Goal: Task Accomplishment & Management: Manage account settings

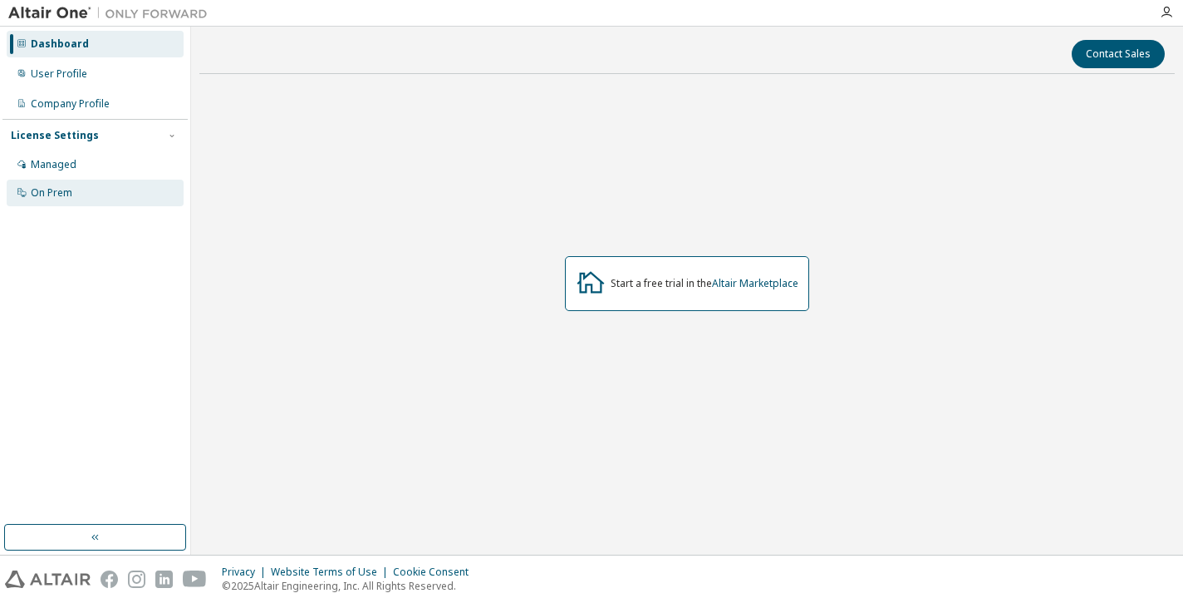
click at [67, 200] on div "On Prem" at bounding box center [95, 193] width 177 height 27
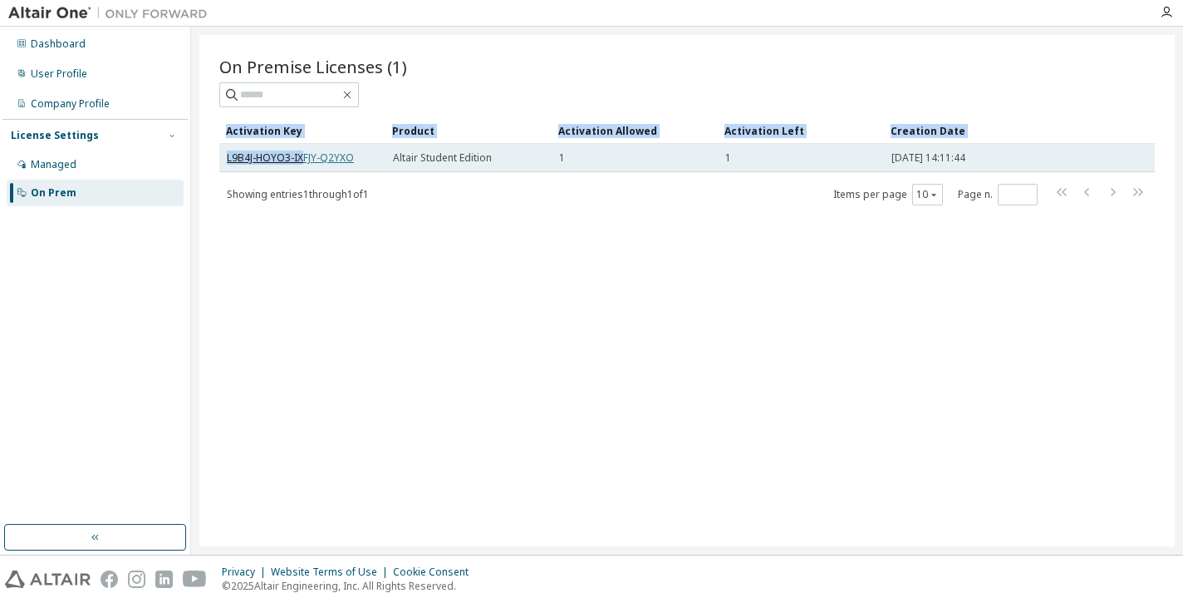
drag, startPoint x: 216, startPoint y: 156, endPoint x: 303, endPoint y: 155, distance: 86.4
click at [302, 155] on div "On Premise Licenses (1) Clear Load Save Save As Field Operator Value Select fil…" at bounding box center [687, 290] width 976 height 511
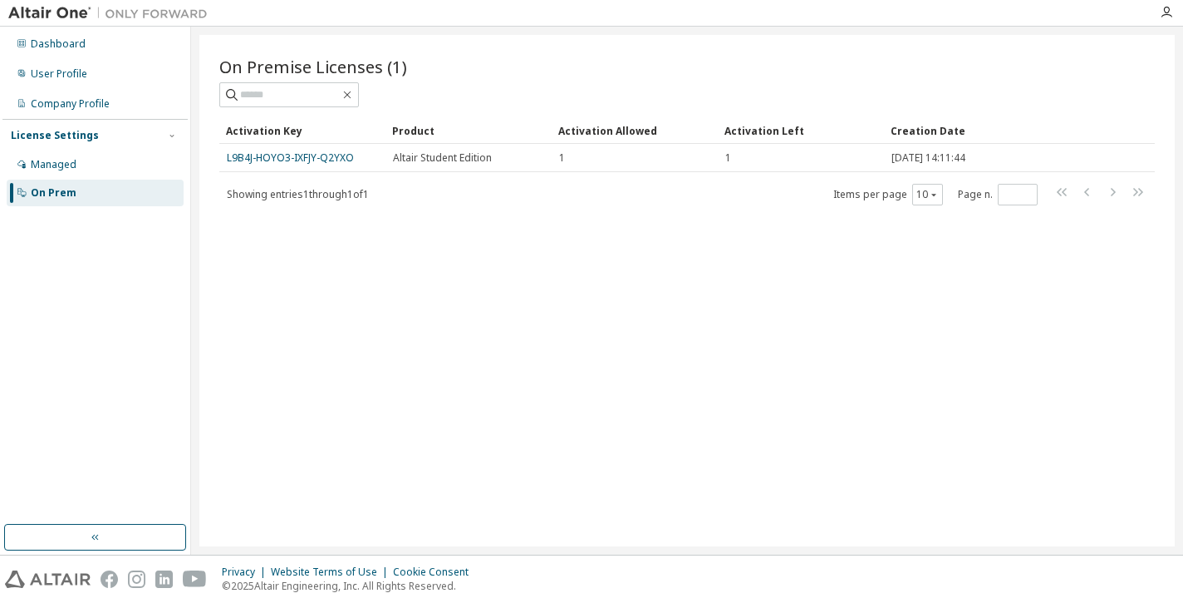
click at [367, 315] on div "On Premise Licenses (1) Clear Load Save Save As Field Operator Value Select fil…" at bounding box center [687, 290] width 976 height 511
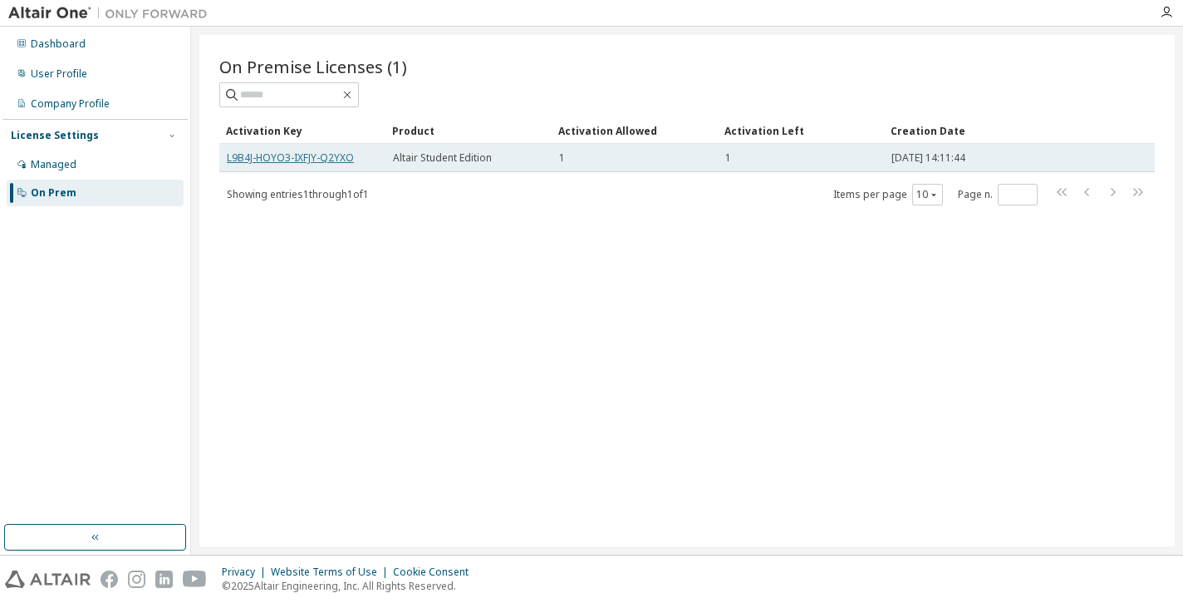
click at [301, 163] on link "L9B4J-HOYO3-IXFJY-Q2YXO" at bounding box center [290, 157] width 127 height 14
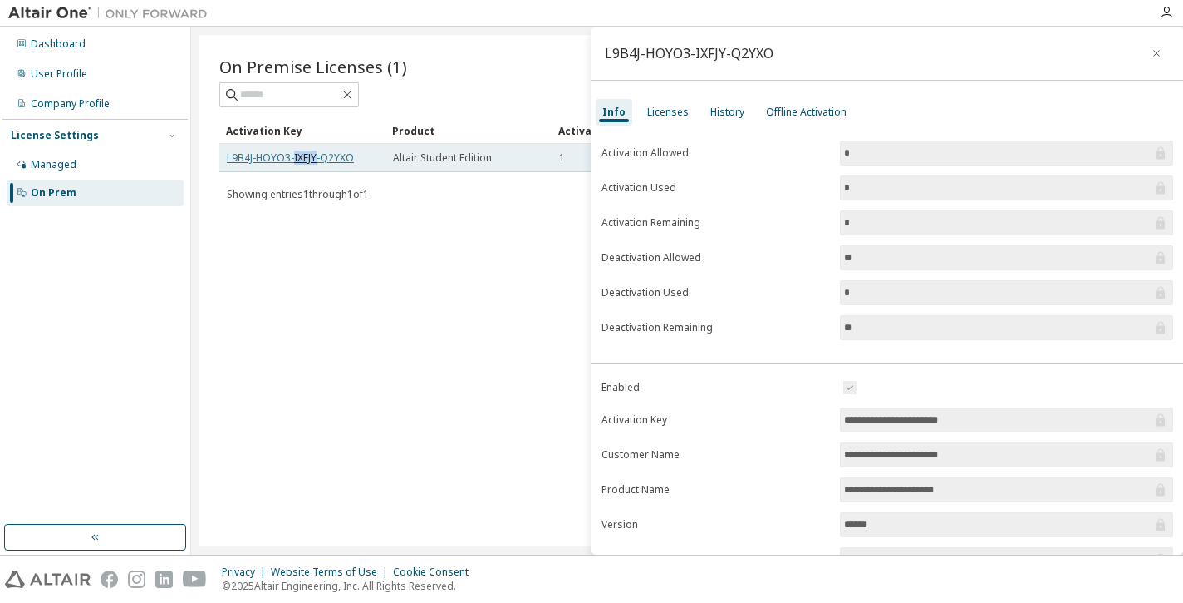
click at [301, 163] on link "L9B4J-HOYO3-IXFJY-Q2YXO" at bounding box center [290, 157] width 127 height 14
drag, startPoint x: 371, startPoint y: 156, endPoint x: 227, endPoint y: 161, distance: 143.9
click at [227, 161] on div "L9B4J-HOYO3-IXFJY-Q2YXO" at bounding box center [302, 157] width 151 height 13
copy link "L9B4J-HOYO3-IXFJY-Q2YXO"
